Goal: Task Accomplishment & Management: Manage account settings

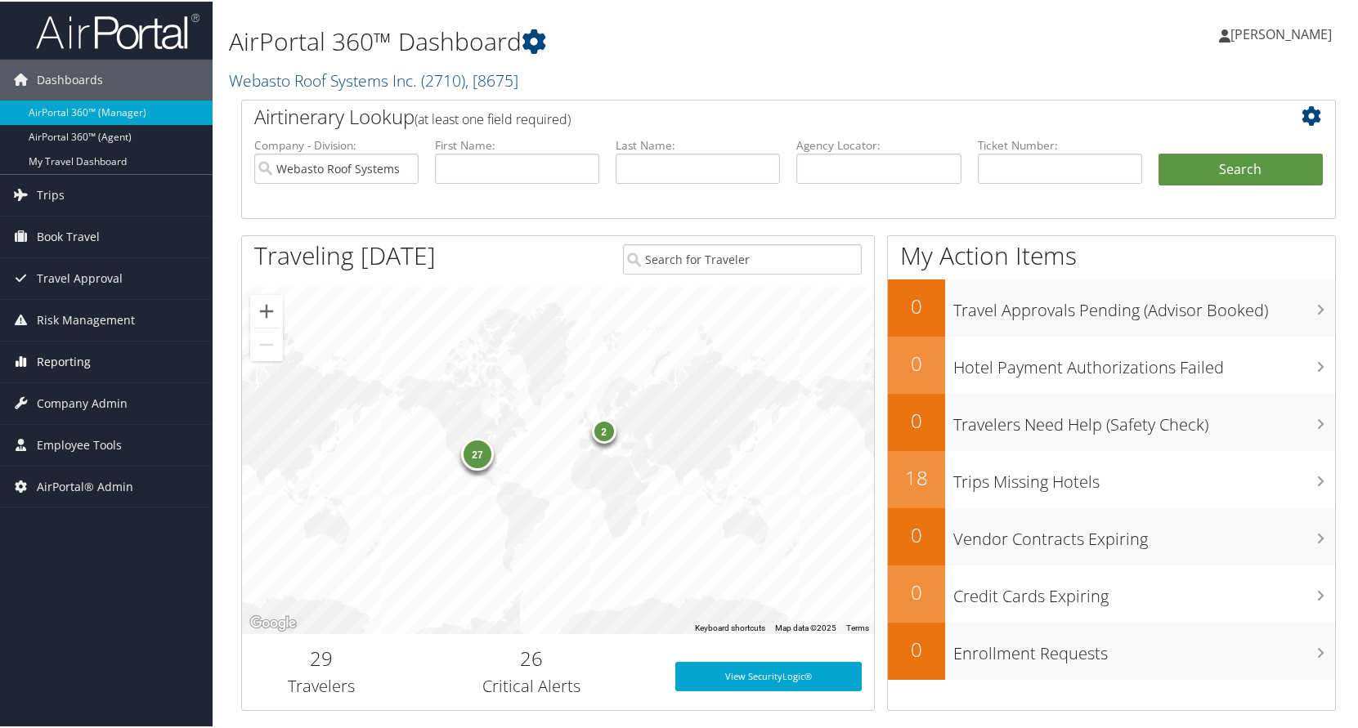
click at [60, 356] on span "Reporting" at bounding box center [64, 360] width 54 height 41
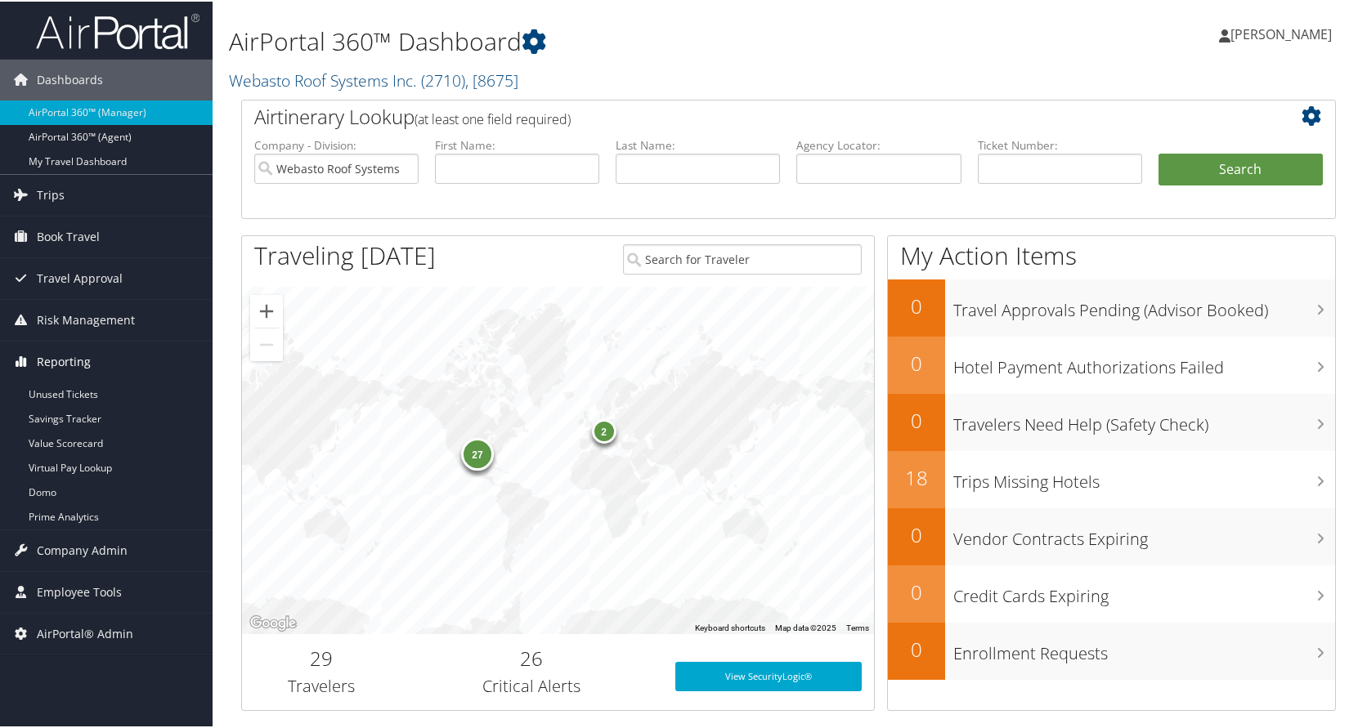
click at [81, 356] on span "Reporting" at bounding box center [64, 360] width 54 height 41
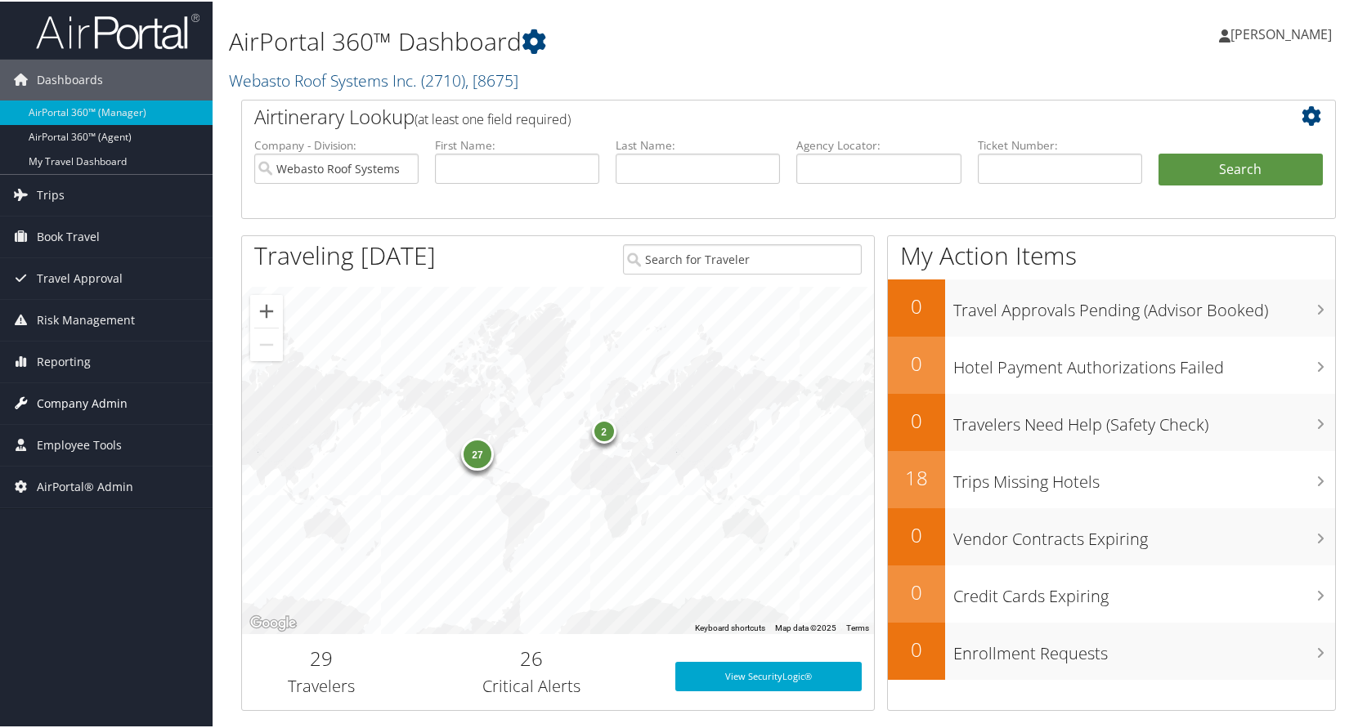
click at [73, 403] on span "Company Admin" at bounding box center [82, 402] width 91 height 41
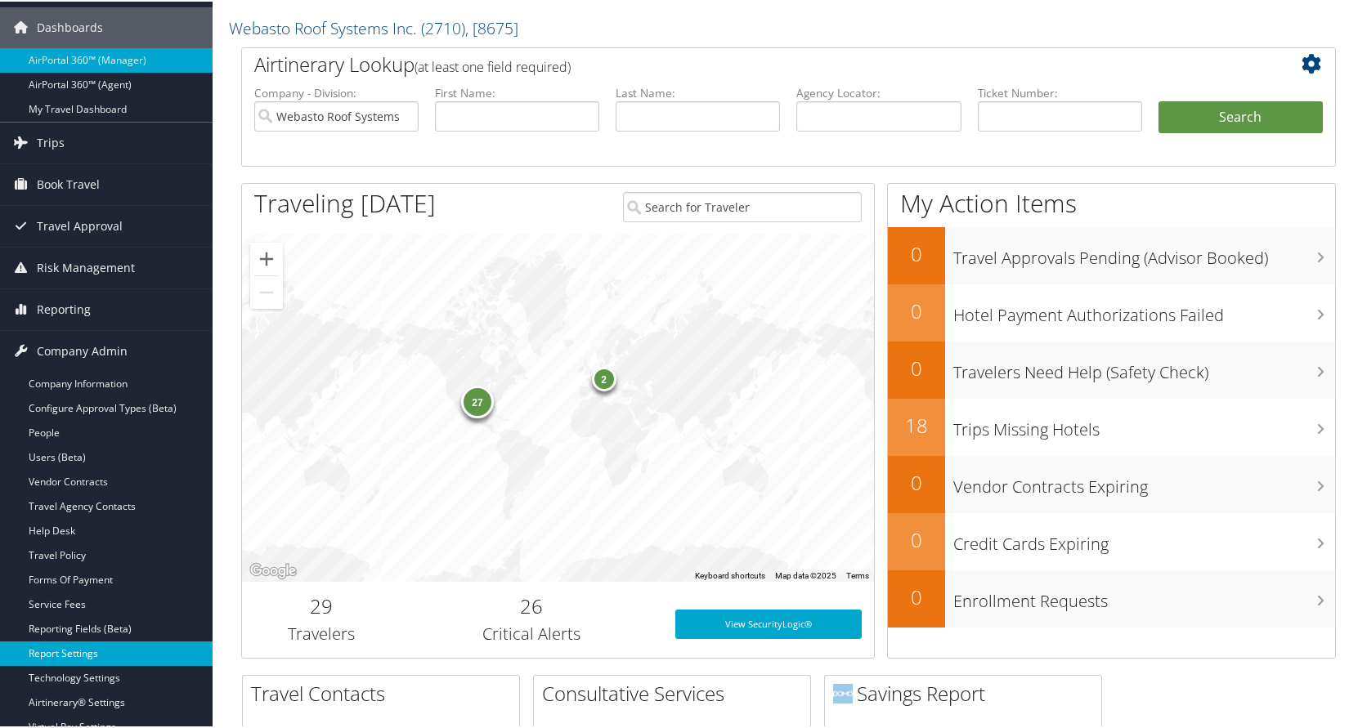
scroll to position [82, 0]
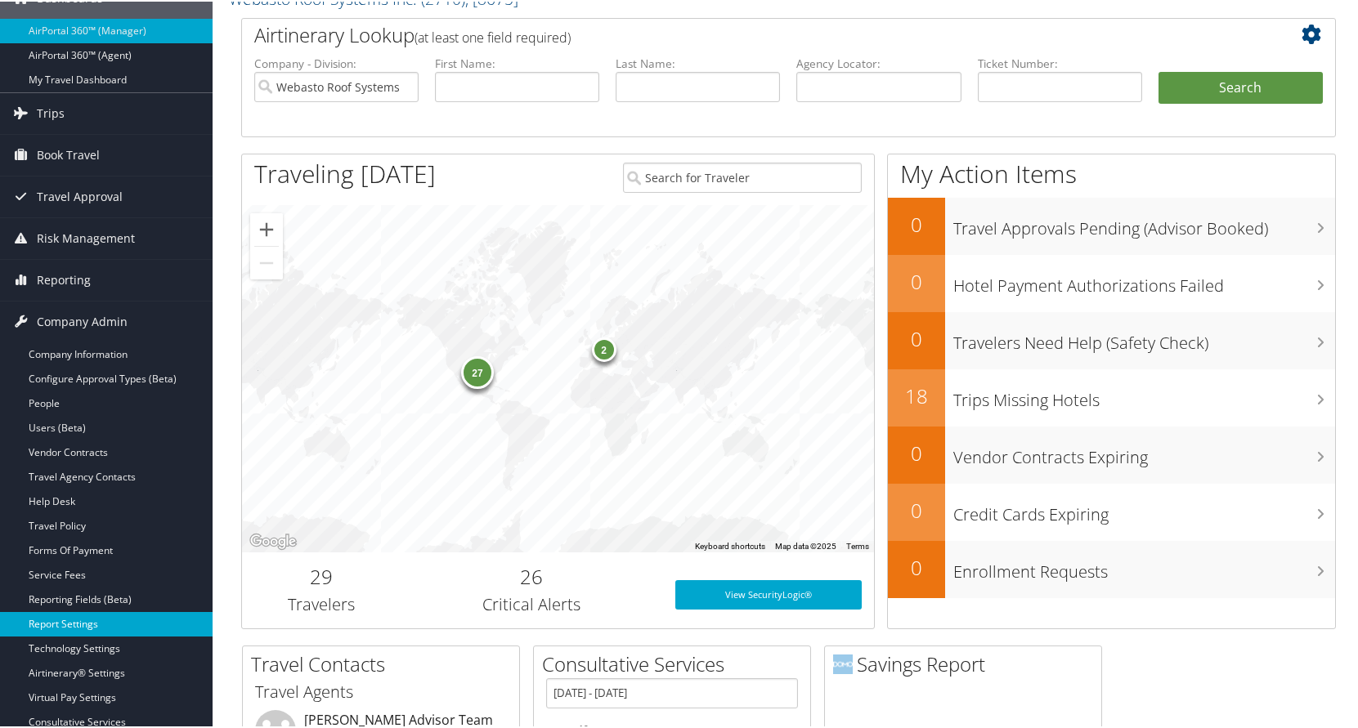
click at [82, 624] on link "Report Settings" at bounding box center [106, 623] width 212 height 25
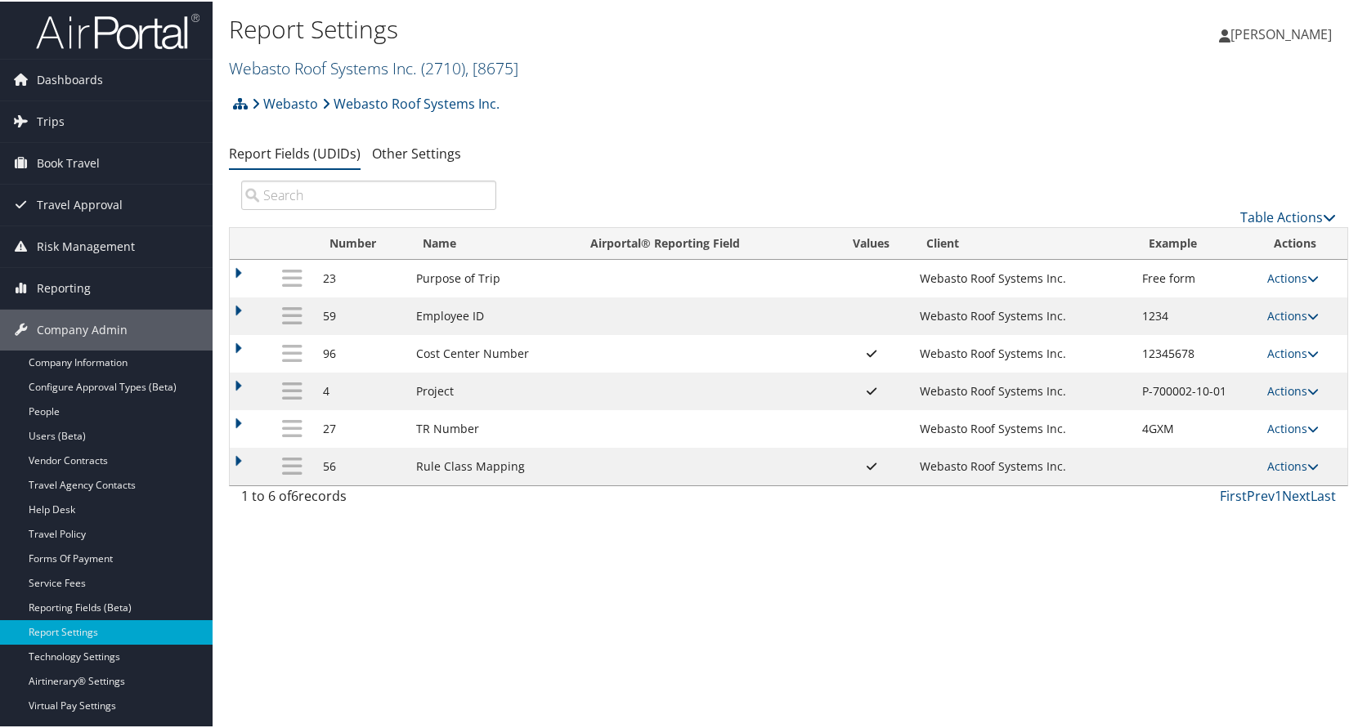
click at [366, 65] on link "Webasto Roof Systems Inc. ( 2710 ) , [ 8675 ]" at bounding box center [373, 67] width 289 height 22
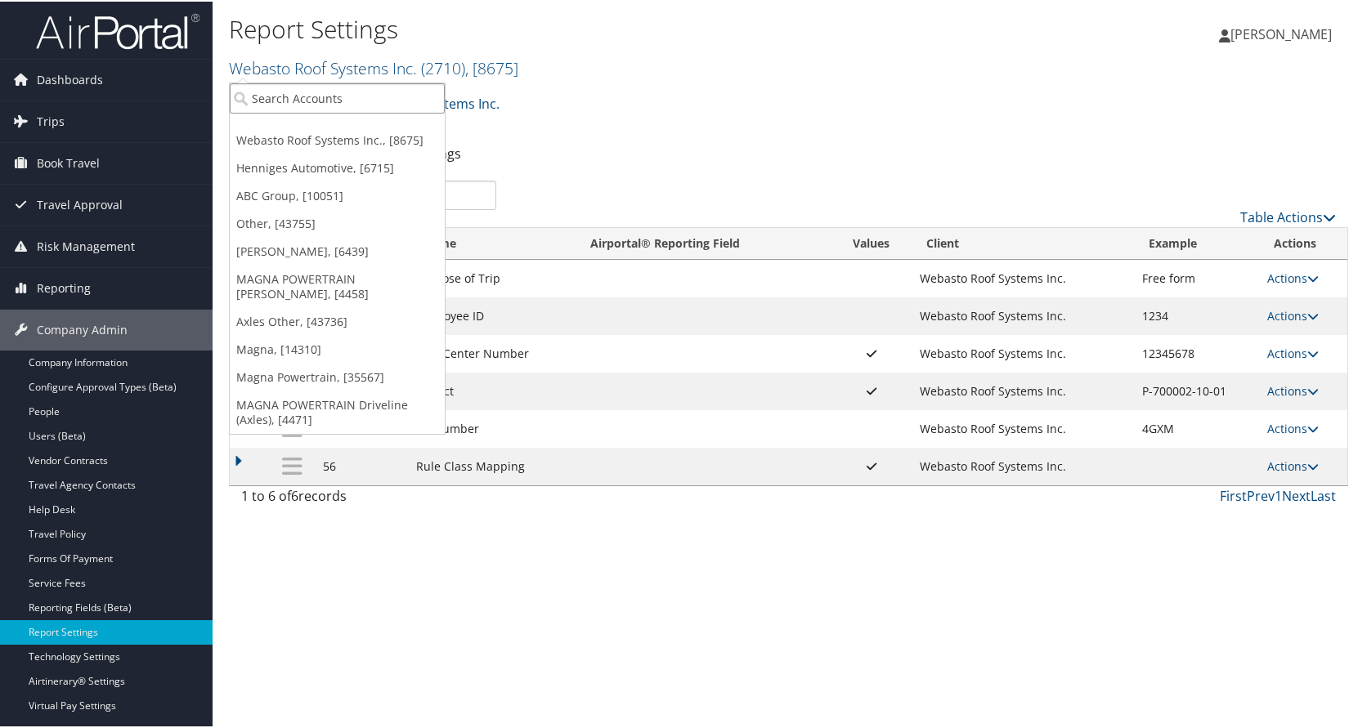
click at [349, 93] on input "search" at bounding box center [337, 97] width 215 height 30
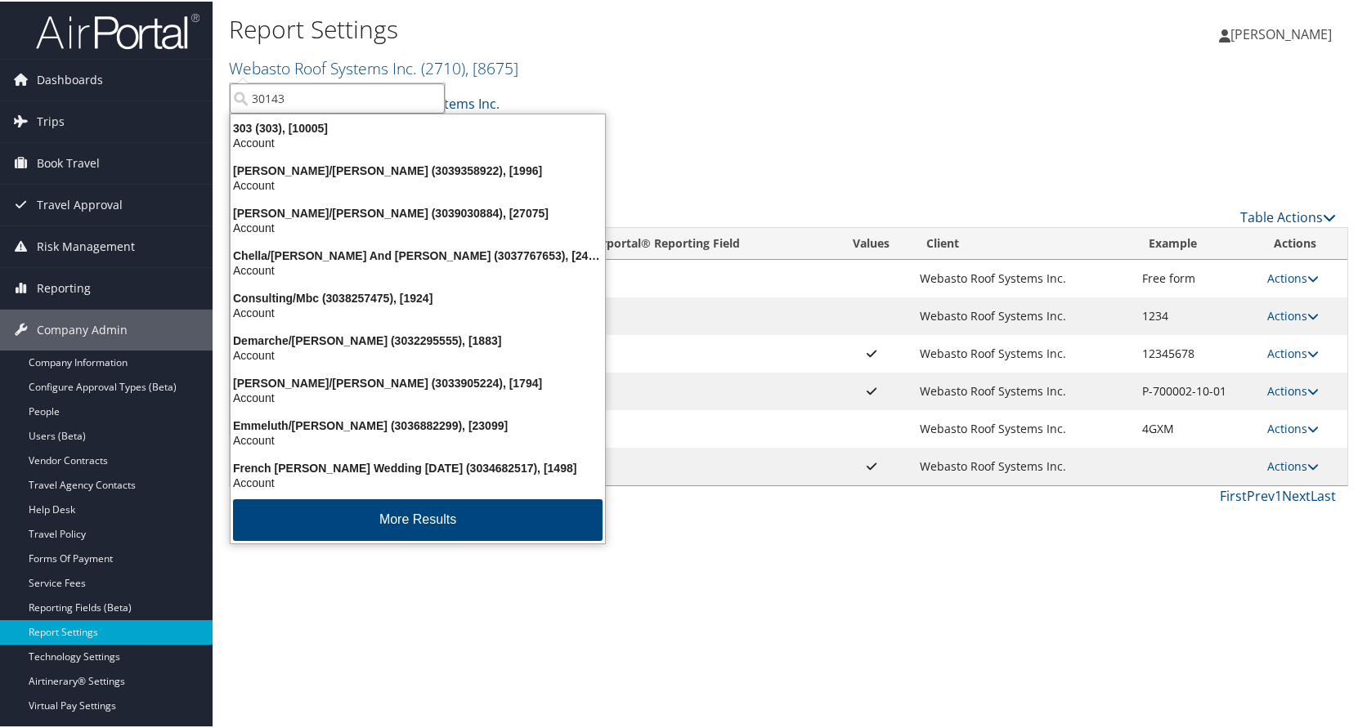
type input "301439"
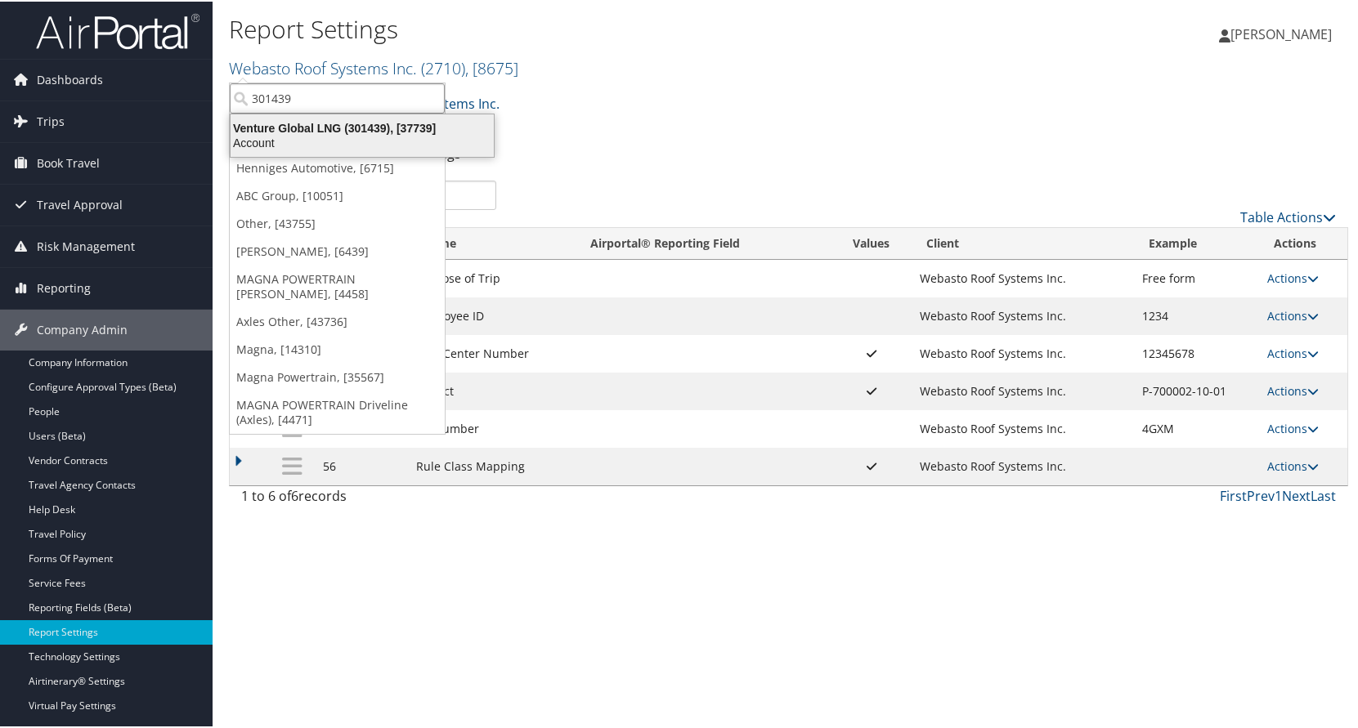
click at [315, 129] on div "Venture Global LNG (301439), [37739]" at bounding box center [362, 126] width 283 height 15
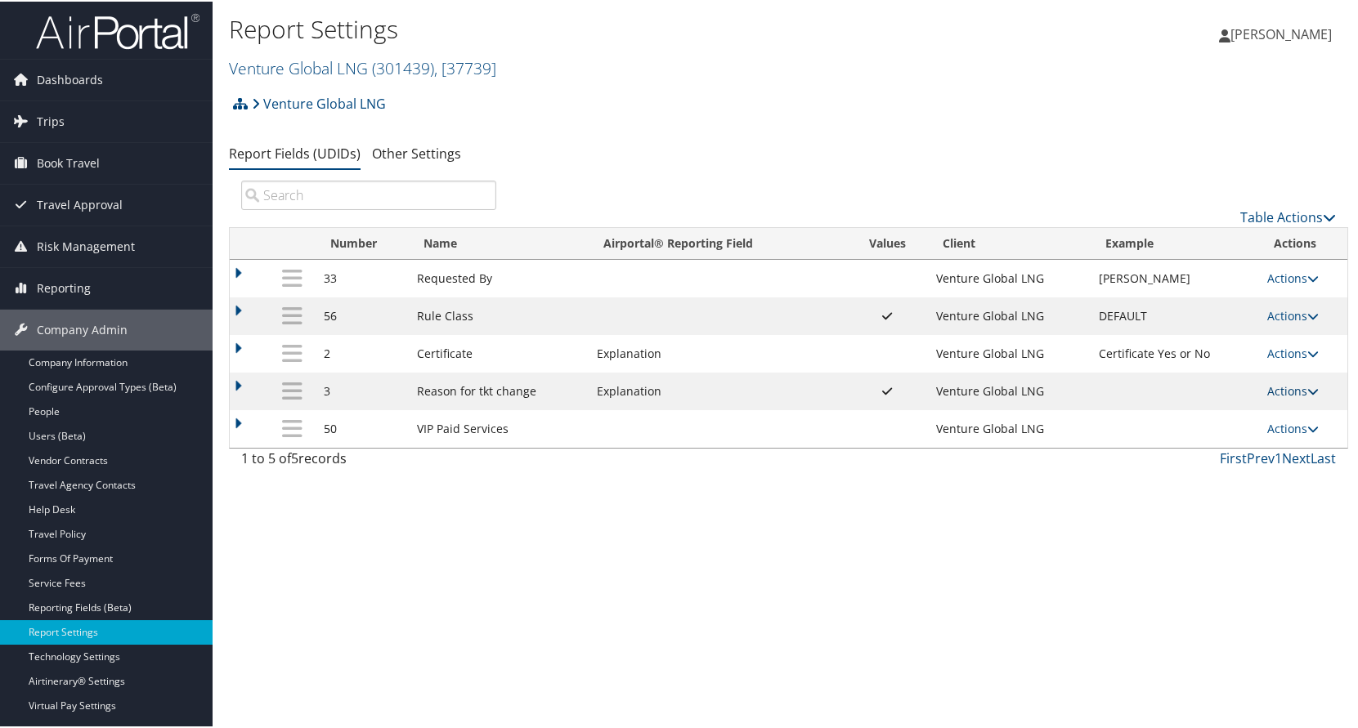
click at [1307, 392] on icon at bounding box center [1312, 389] width 11 height 11
click at [1183, 413] on link "Update Report Field Values" at bounding box center [1222, 414] width 177 height 28
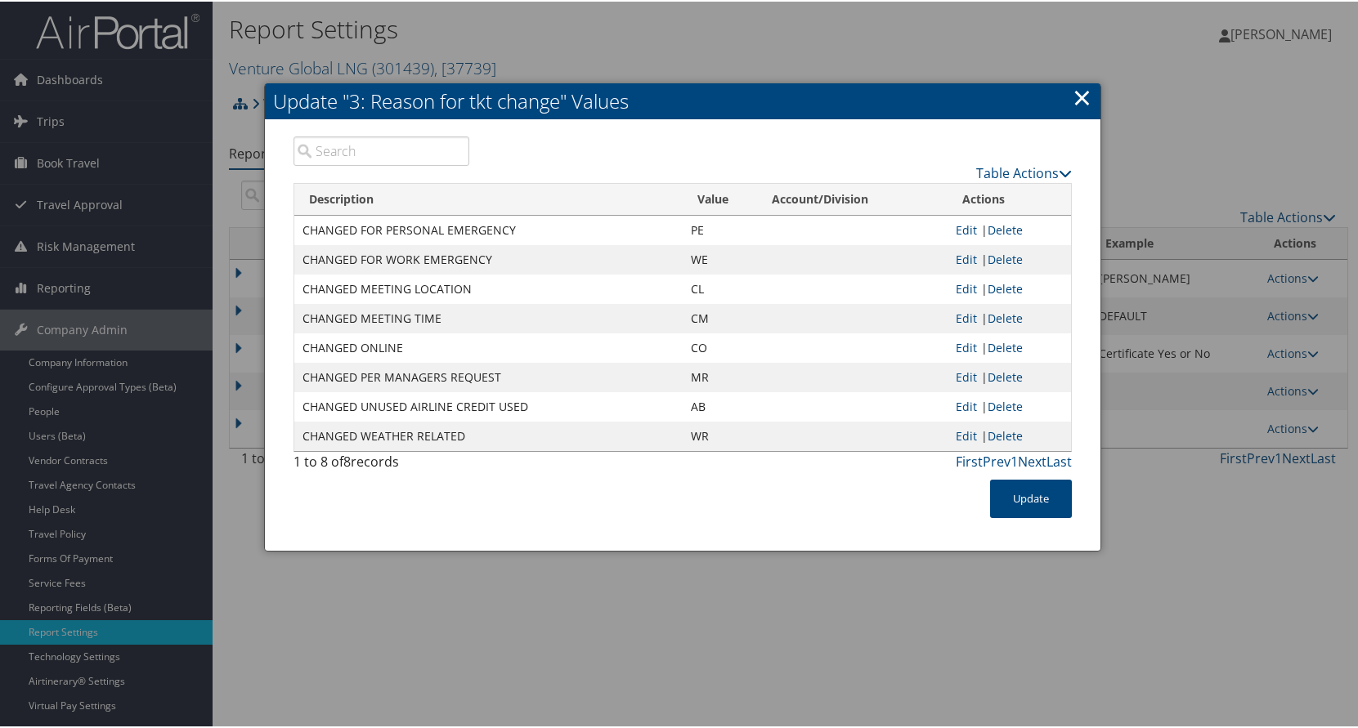
click at [1083, 107] on link "×" at bounding box center [1081, 95] width 19 height 33
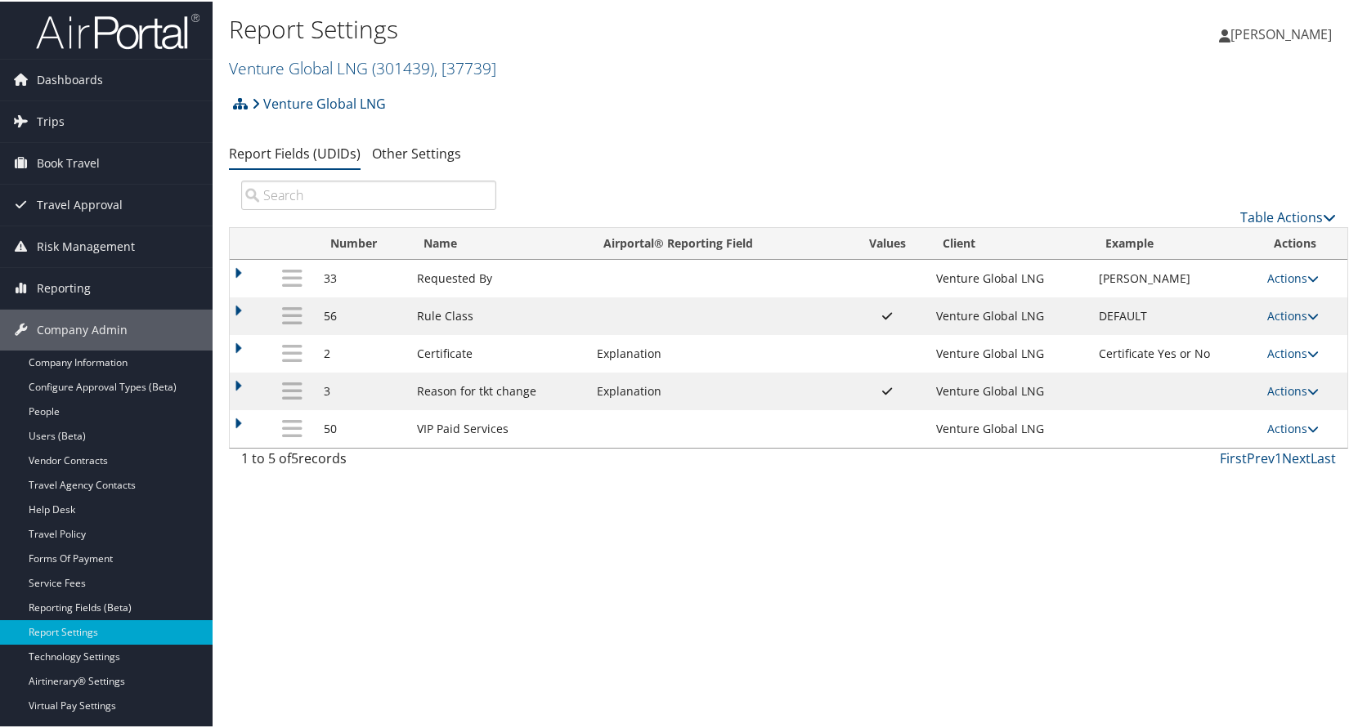
click at [936, 105] on div "Venture Global LNG Account Structure Venture Global LNG (301439) ACTIVE Create …" at bounding box center [788, 108] width 1119 height 44
